Goal: Information Seeking & Learning: Learn about a topic

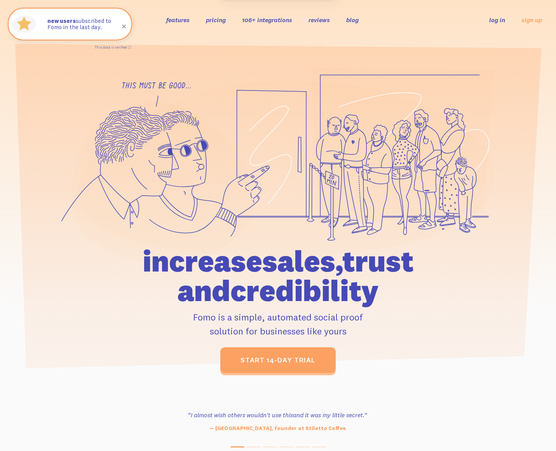
click at [263, 19] on link "106+ integrations" at bounding box center [267, 20] width 50 height 8
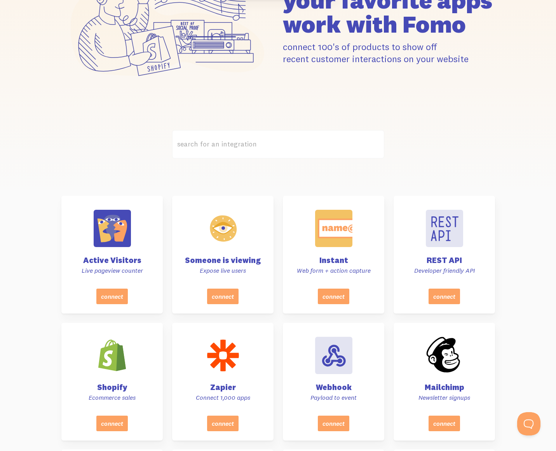
click at [198, 149] on label "search for an integration" at bounding box center [278, 144] width 212 height 28
click at [198, 149] on input "search for an integration" at bounding box center [278, 144] width 212 height 28
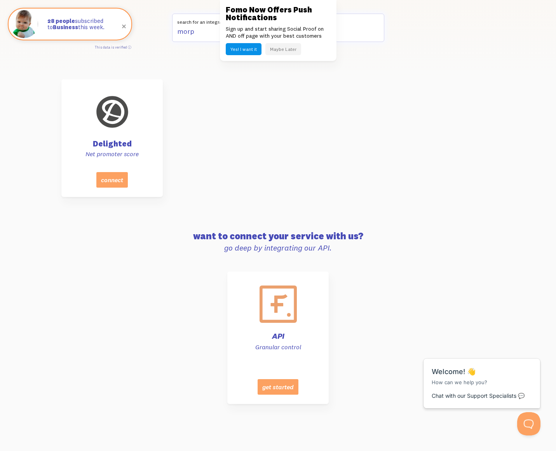
scroll to position [135, 0]
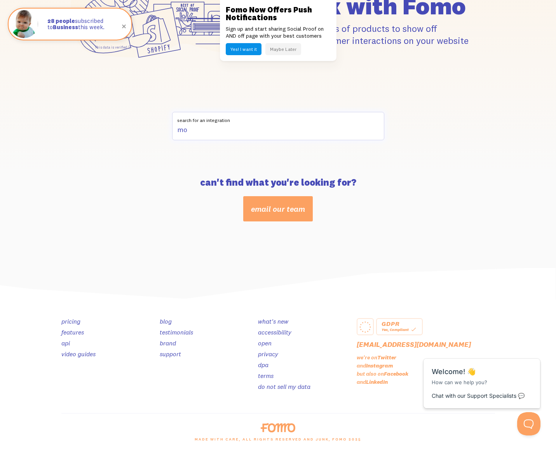
type input "m"
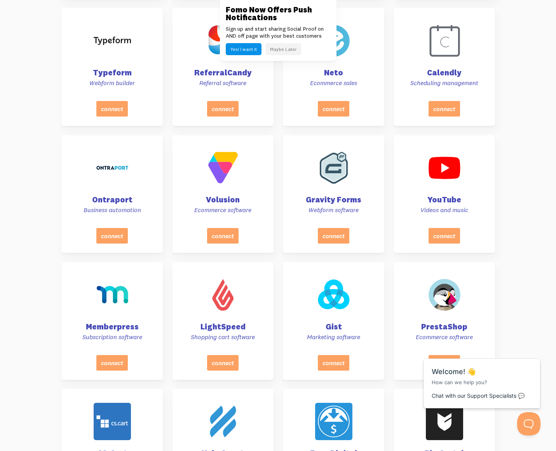
scroll to position [1983, 0]
